Goal: Task Accomplishment & Management: Use online tool/utility

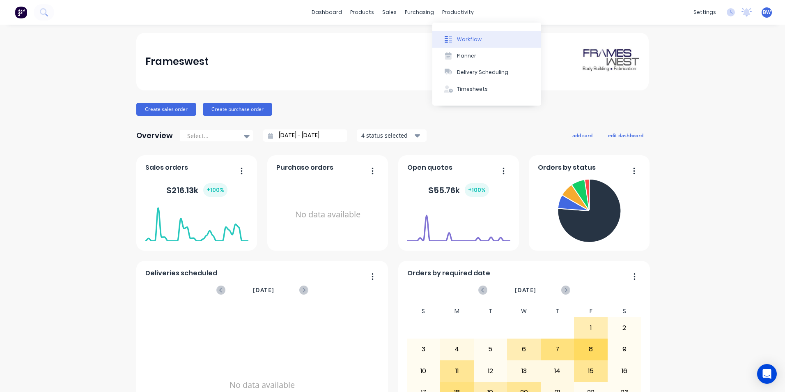
click at [456, 34] on button "Workflow" at bounding box center [486, 39] width 109 height 16
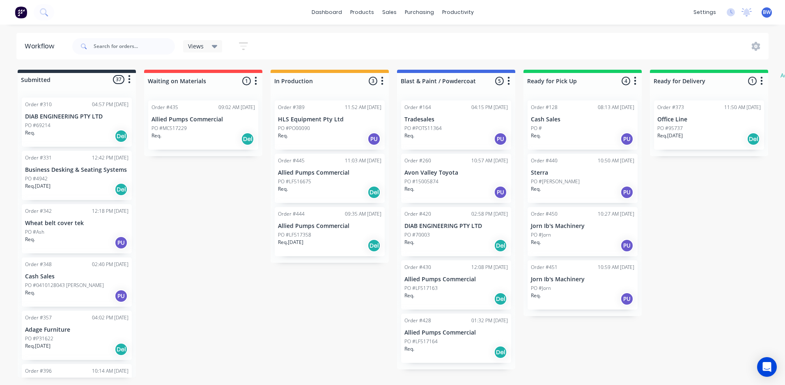
click at [557, 176] on p "Sterra" at bounding box center [582, 173] width 103 height 7
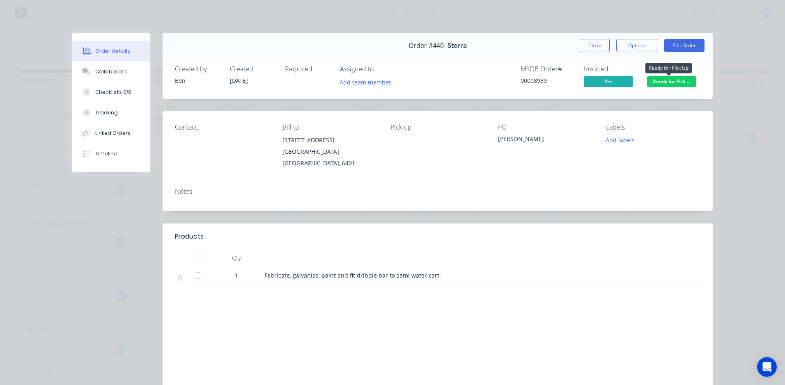
click at [658, 83] on span "Ready for Pick ..." at bounding box center [671, 81] width 49 height 10
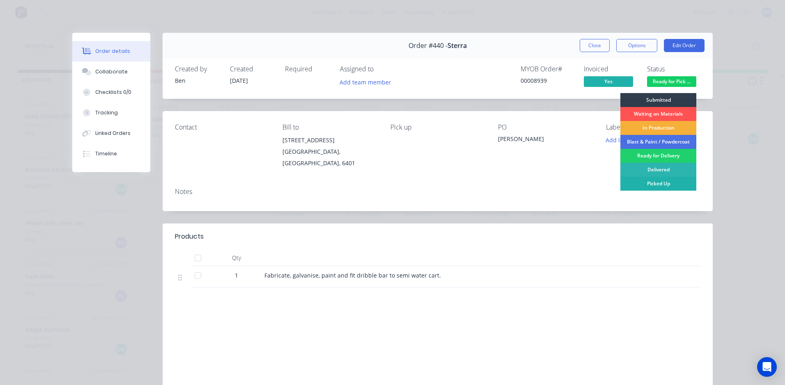
click at [643, 184] on div "Picked Up" at bounding box center [658, 184] width 76 height 14
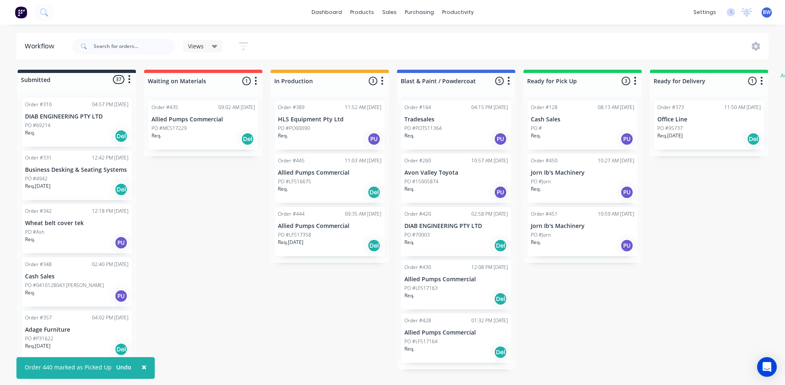
click at [574, 233] on div "PO #Jorn" at bounding box center [582, 234] width 103 height 7
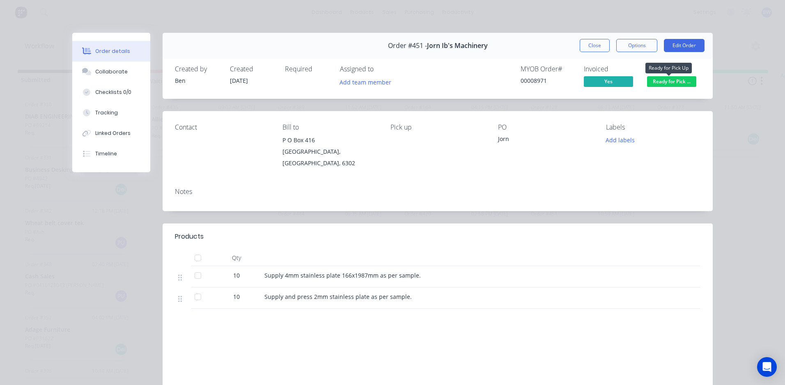
click at [679, 83] on span "Ready for Pick ..." at bounding box center [671, 81] width 49 height 10
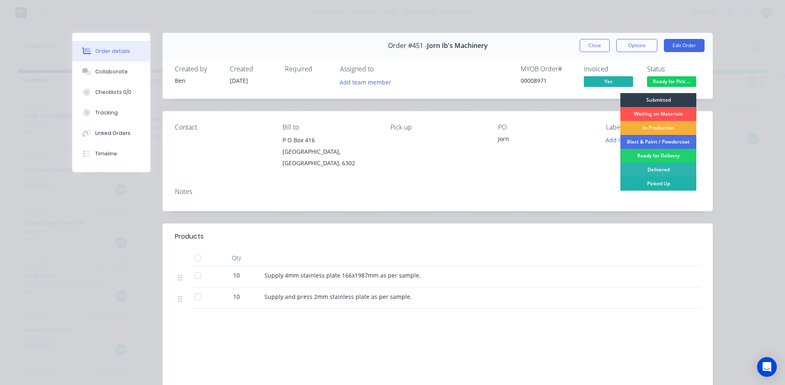
click at [646, 183] on div "Picked Up" at bounding box center [658, 184] width 76 height 14
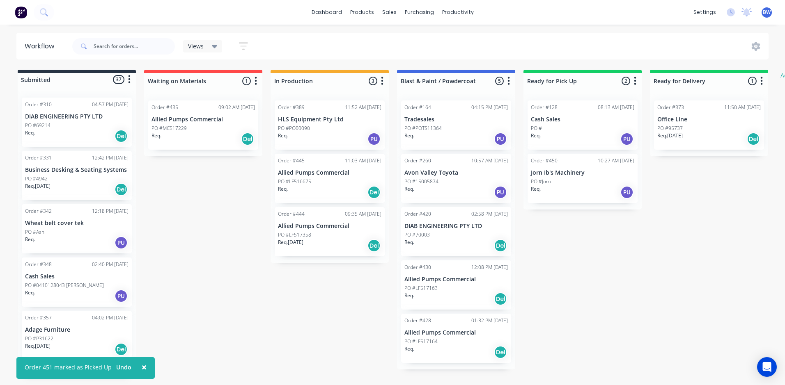
click at [567, 183] on div "PO #Jorn" at bounding box center [582, 181] width 103 height 7
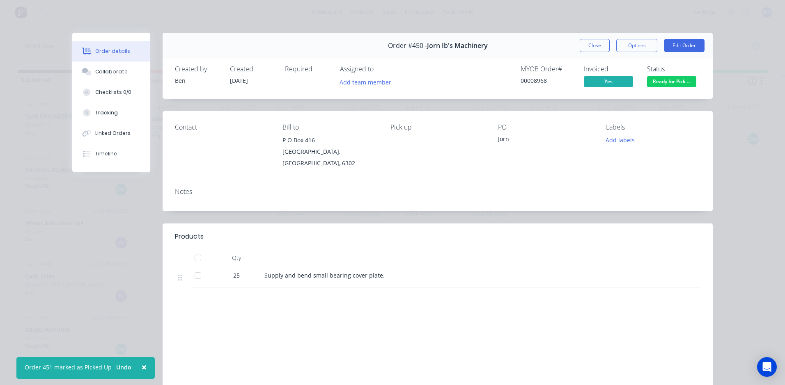
click at [660, 83] on span "Ready for Pick ..." at bounding box center [671, 81] width 49 height 10
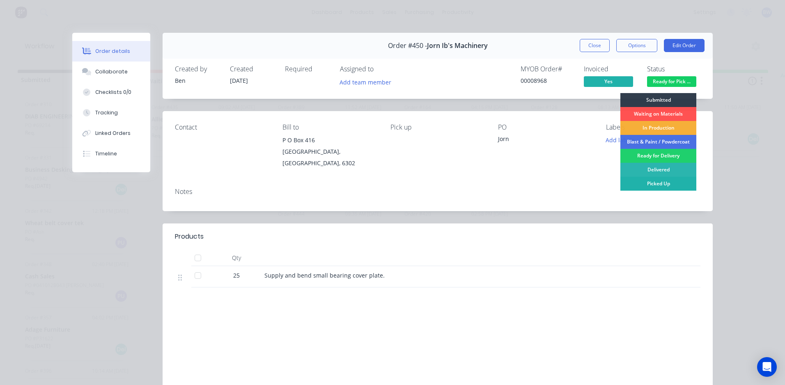
click at [643, 183] on div "Picked Up" at bounding box center [658, 184] width 76 height 14
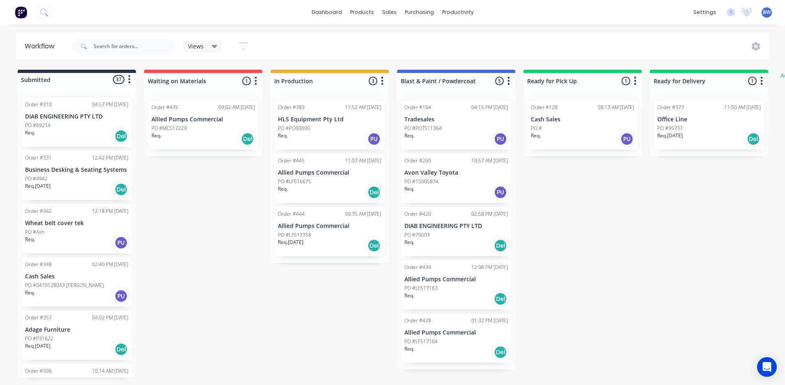
click at [438, 330] on p "Allied Pumps Commercial" at bounding box center [455, 333] width 103 height 7
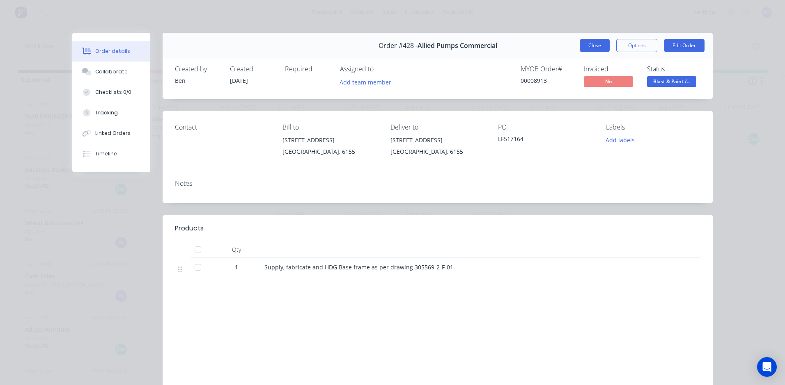
click at [598, 46] on button "Close" at bounding box center [595, 45] width 30 height 13
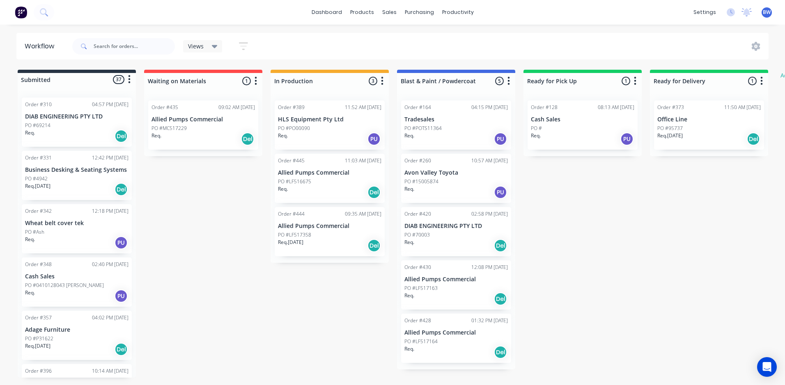
click at [194, 121] on p "Allied Pumps Commercial" at bounding box center [202, 119] width 103 height 7
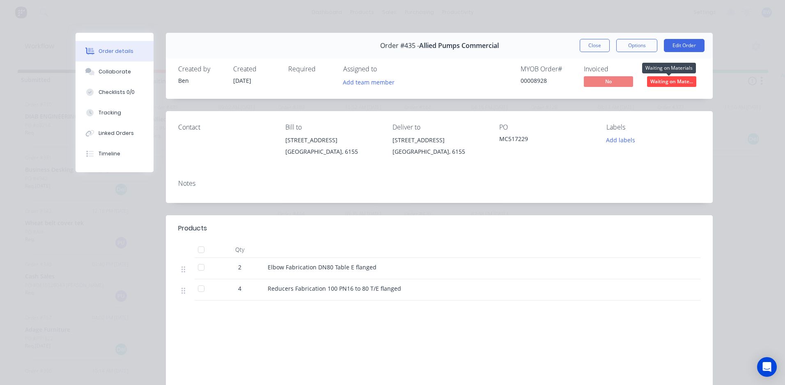
click at [679, 77] on span "Waiting on Mate..." at bounding box center [671, 81] width 49 height 10
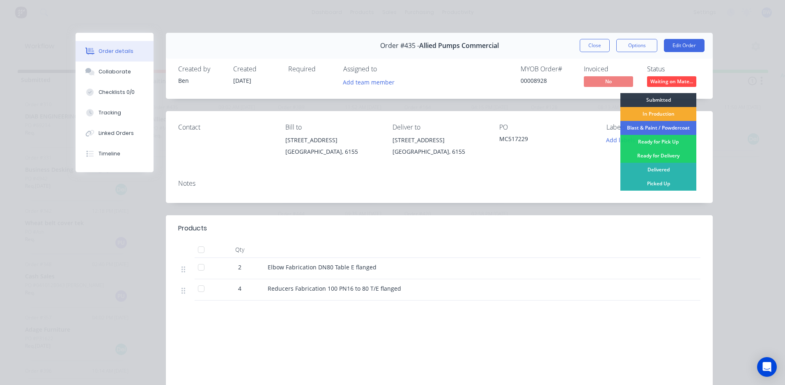
click at [658, 117] on div "In Production" at bounding box center [658, 114] width 76 height 14
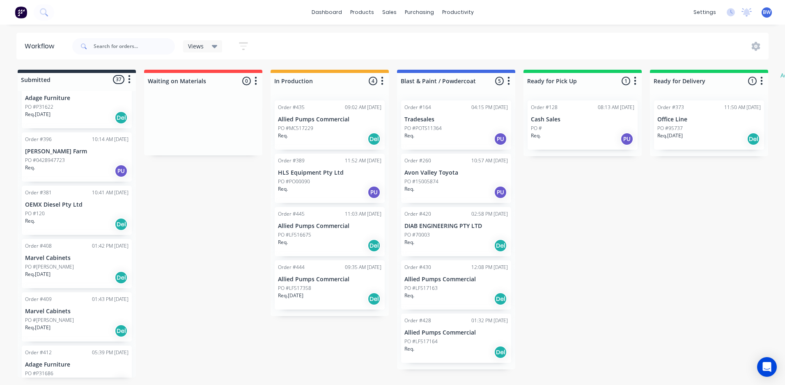
scroll to position [246, 0]
